Goal: Information Seeking & Learning: Learn about a topic

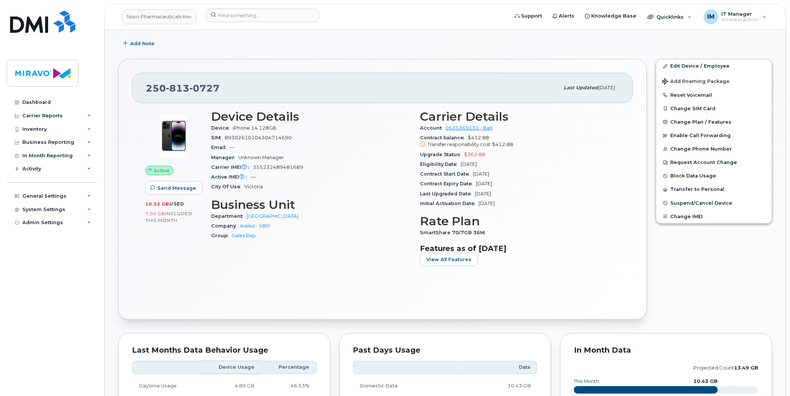
scroll to position [75, 0]
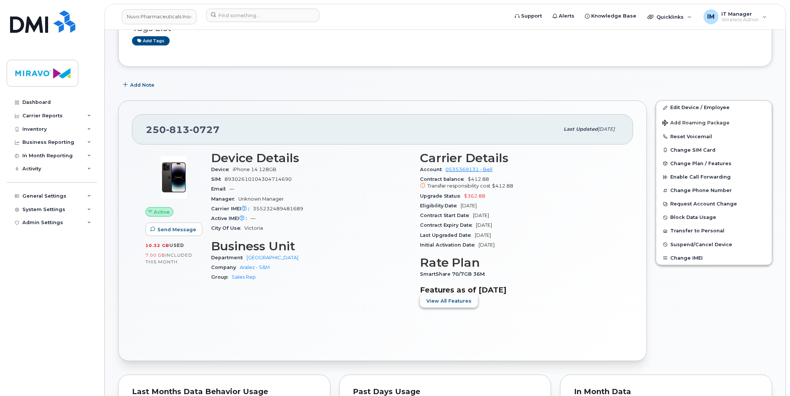
click at [465, 303] on span "View All Features" at bounding box center [450, 300] width 46 height 7
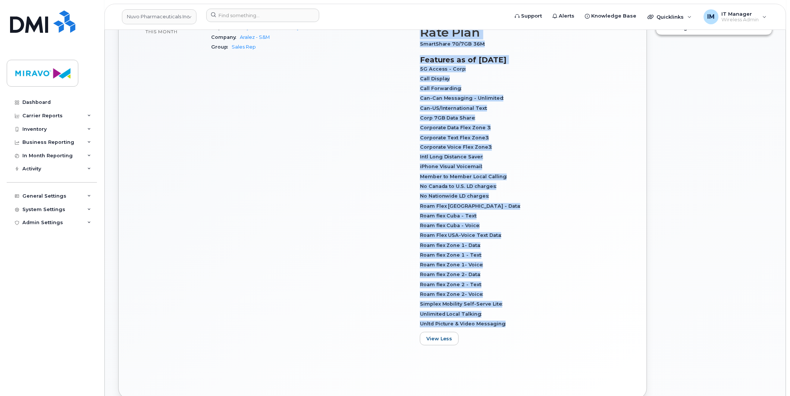
scroll to position [335, 0]
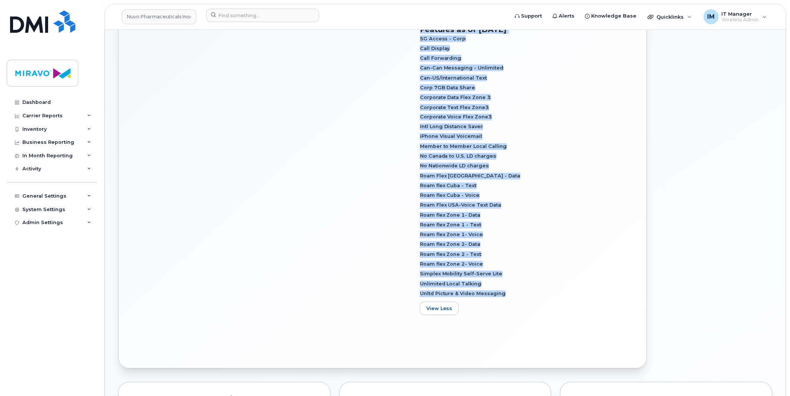
drag, startPoint x: 424, startPoint y: 96, endPoint x: 520, endPoint y: 295, distance: 220.8
click at [520, 295] on div "Carrier Details Account 0535369131 - Bell Contract balance $412.88 Transfer res…" at bounding box center [520, 106] width 209 height 439
copy div "Rate Plan SmartShare 70/7GB 36M Features as of [DATE] 5G Access - Corp Call Dis…"
click at [500, 219] on div "Roam flex Zone 1- Data" at bounding box center [520, 215] width 200 height 10
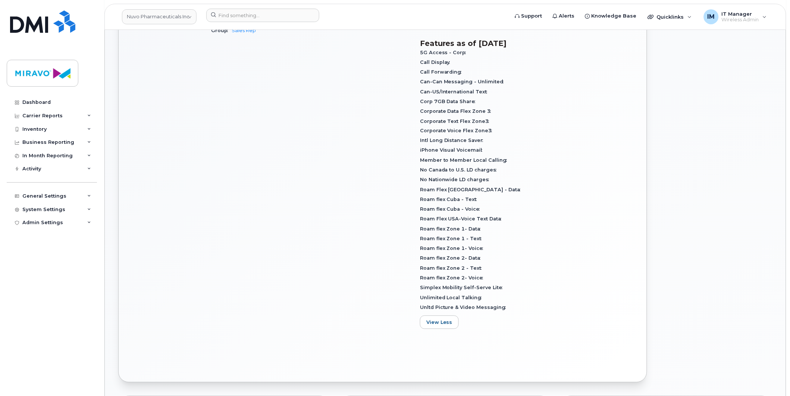
scroll to position [331, 0]
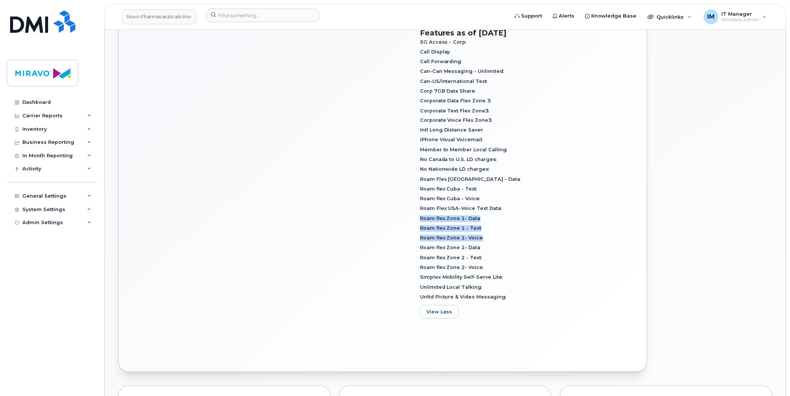
drag, startPoint x: 421, startPoint y: 219, endPoint x: 484, endPoint y: 234, distance: 65.7
click at [484, 234] on div "5G Access - Corp Call Display Call Forwarding Can-Can Messaging - Unlimited Can…" at bounding box center [520, 169] width 200 height 265
copy div "Roam flex Zone 1- Data Roam flex Zone 1 - Text Roam flex Zone 1- Voice"
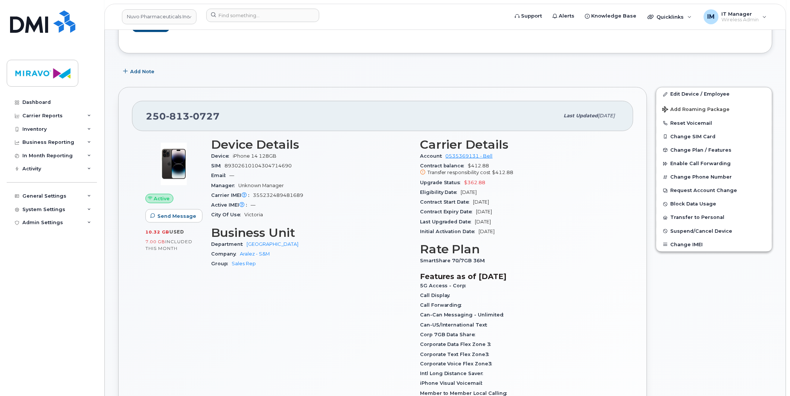
scroll to position [0, 0]
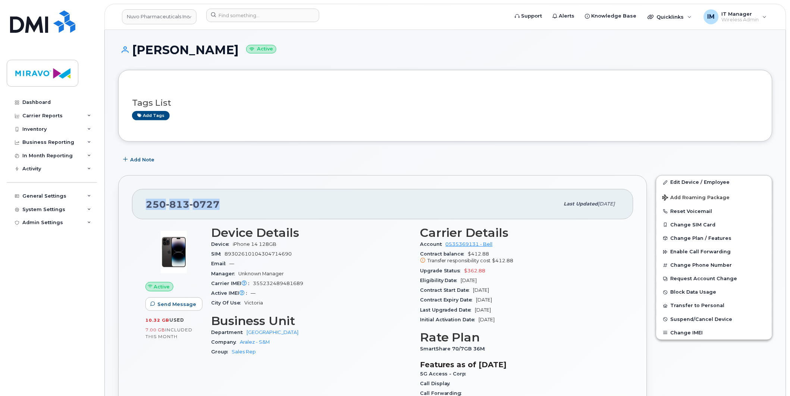
drag, startPoint x: 221, startPoint y: 202, endPoint x: 149, endPoint y: 200, distance: 72.1
click at [149, 200] on div "[PHONE_NUMBER]" at bounding box center [353, 204] width 414 height 16
copy span "[PHONE_NUMBER]"
